Goal: Navigation & Orientation: Go to known website

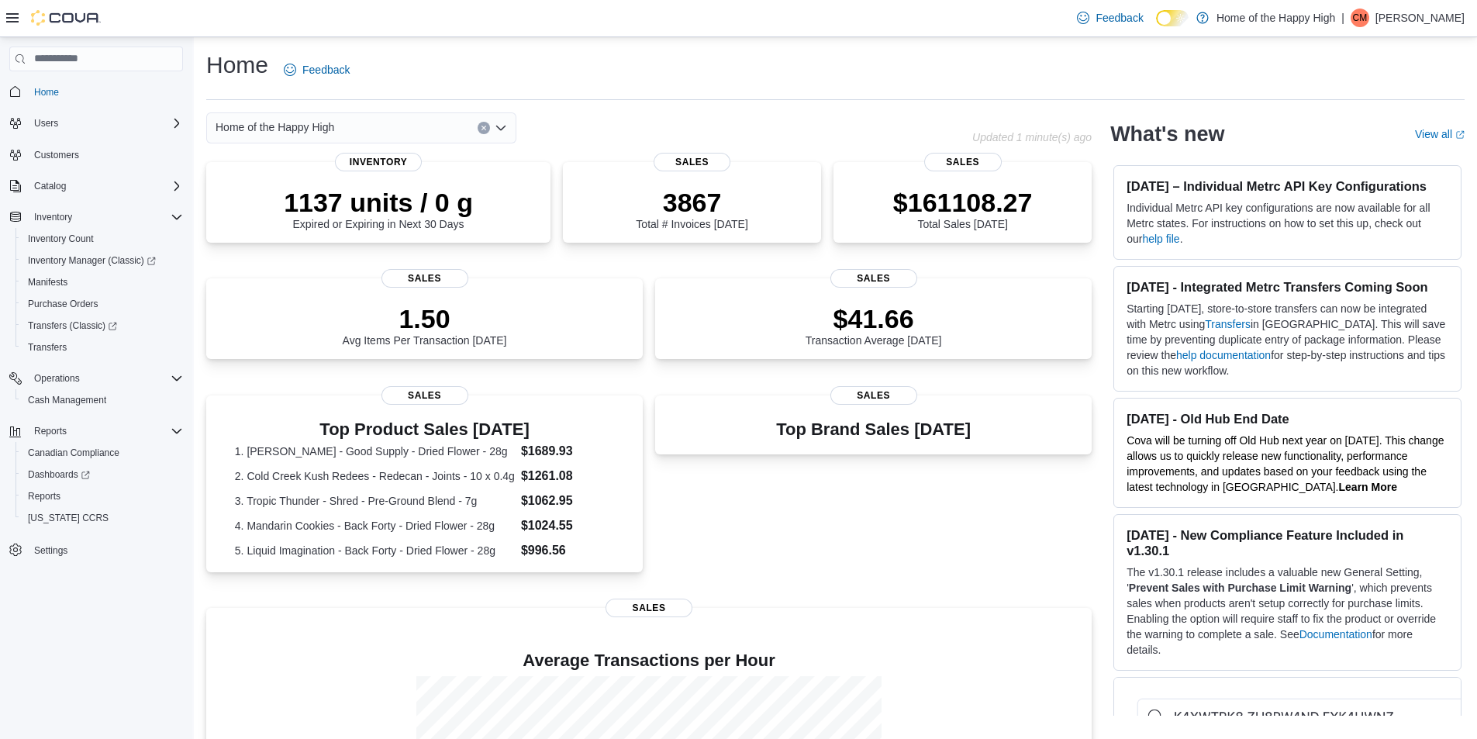
click at [1429, 10] on p "Cam Miles" at bounding box center [1420, 18] width 89 height 19
click at [1400, 148] on button "Sign Out" at bounding box center [1387, 152] width 143 height 25
